Goal: Information Seeking & Learning: Understand process/instructions

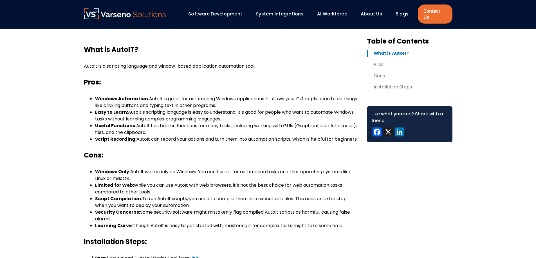
scroll to position [197, 0]
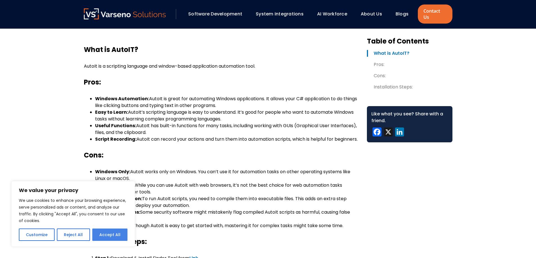
click at [114, 231] on button "Accept All" at bounding box center [109, 235] width 35 height 12
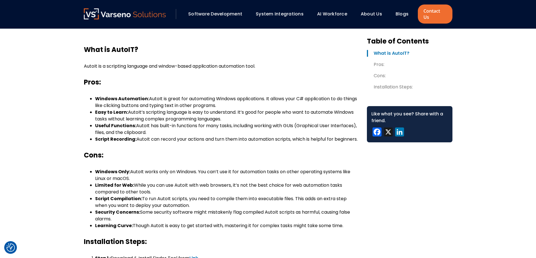
checkbox input "true"
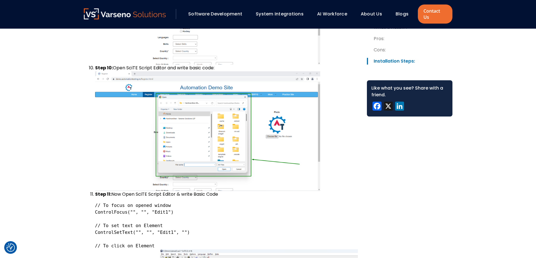
scroll to position [1406, 0]
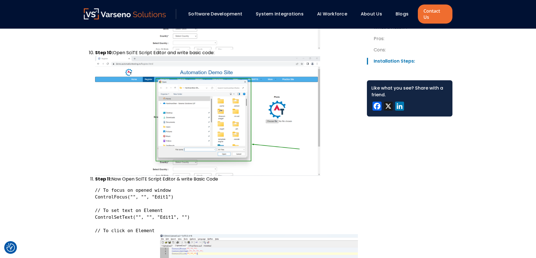
drag, startPoint x: 371, startPoint y: 181, endPoint x: 380, endPoint y: 182, distance: 9.9
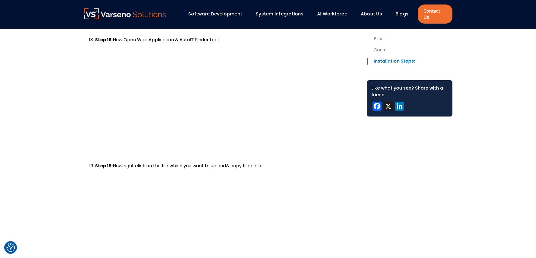
scroll to position [2502, 0]
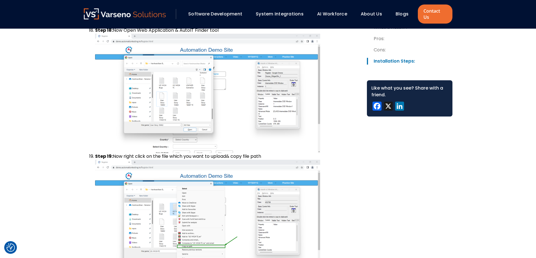
click at [425, 176] on div "Table of Contents What is AutoIT? Pros: Cons: Installation Steps: What is AutoI…" at bounding box center [268, 58] width 368 height 4653
click at [439, 185] on div "Table of Contents What is AutoIT? Pros: Cons: Installation Steps: What is AutoI…" at bounding box center [268, 58] width 368 height 4653
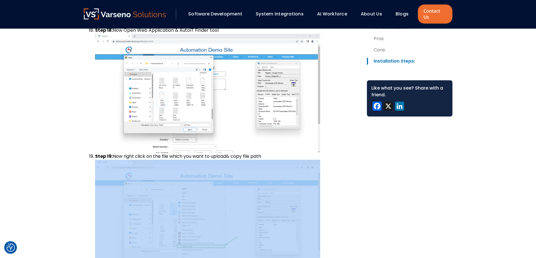
click at [439, 185] on div "Table of Contents What is AutoIT? Pros: Cons: Installation Steps: What is AutoI…" at bounding box center [268, 58] width 368 height 4653
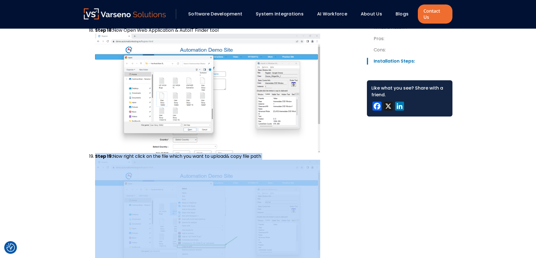
click at [436, 174] on div "Table of Contents What is AutoIT? Pros: Cons: Installation Steps: What is AutoI…" at bounding box center [268, 58] width 368 height 4653
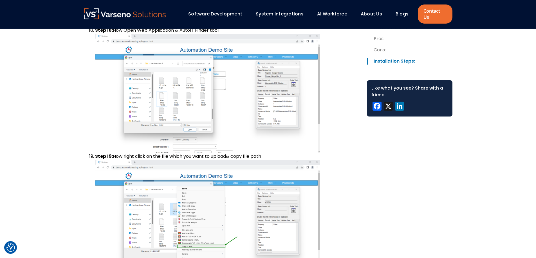
click at [431, 186] on div "Table of Contents What is AutoIT? Pros: Cons: Installation Steps: What is AutoI…" at bounding box center [268, 58] width 368 height 4653
click at [427, 198] on div "Table of Contents What is AutoIT? Pros: Cons: Installation Steps: What is AutoI…" at bounding box center [268, 58] width 368 height 4653
click at [444, 197] on div "Table of Contents What is AutoIT? Pros: Cons: Installation Steps: What is AutoI…" at bounding box center [268, 58] width 368 height 4653
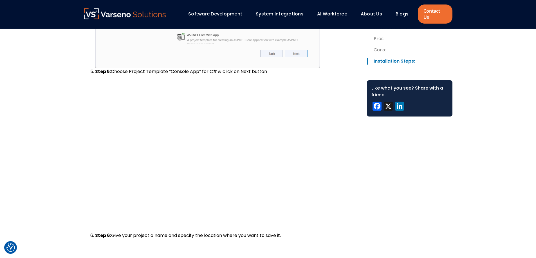
scroll to position [3626, 0]
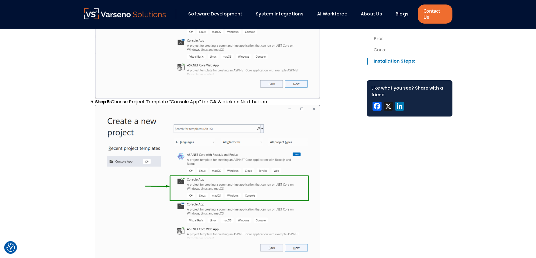
drag, startPoint x: 406, startPoint y: 193, endPoint x: 416, endPoint y: 153, distance: 40.7
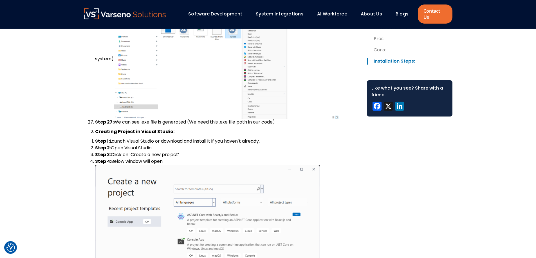
scroll to position [3317, 0]
